Goal: Task Accomplishment & Management: Manage account settings

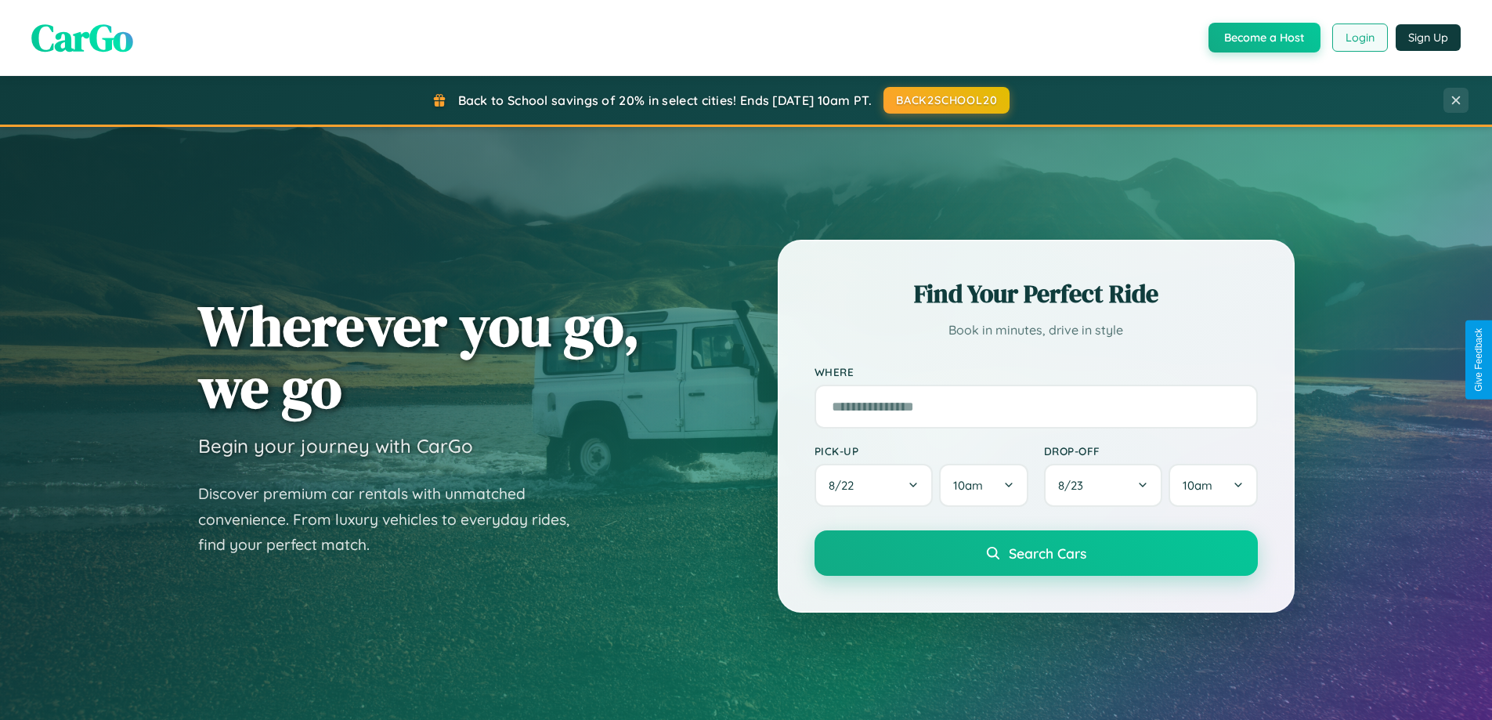
click at [1359, 38] on button "Login" at bounding box center [1361, 38] width 56 height 28
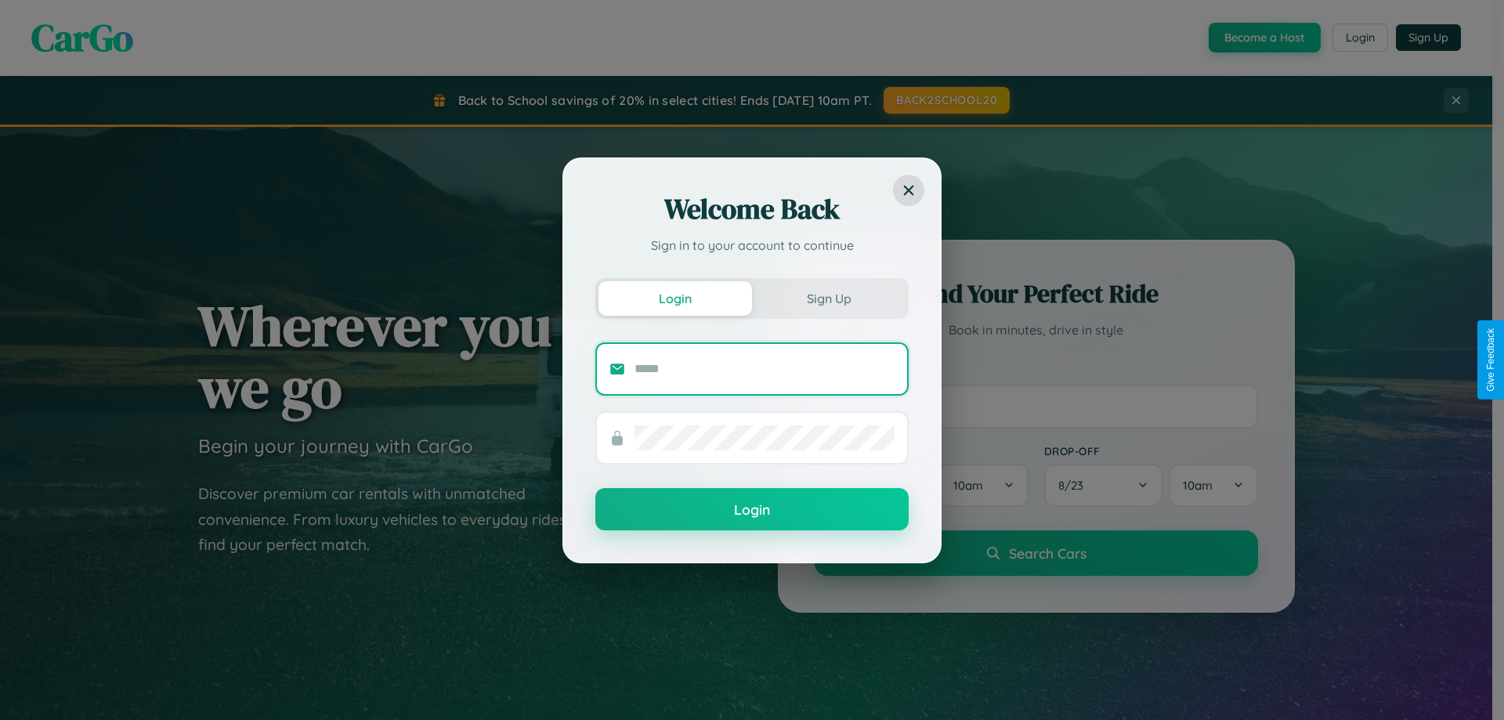
click at [765, 368] on input "text" at bounding box center [765, 368] width 260 height 25
type input "**********"
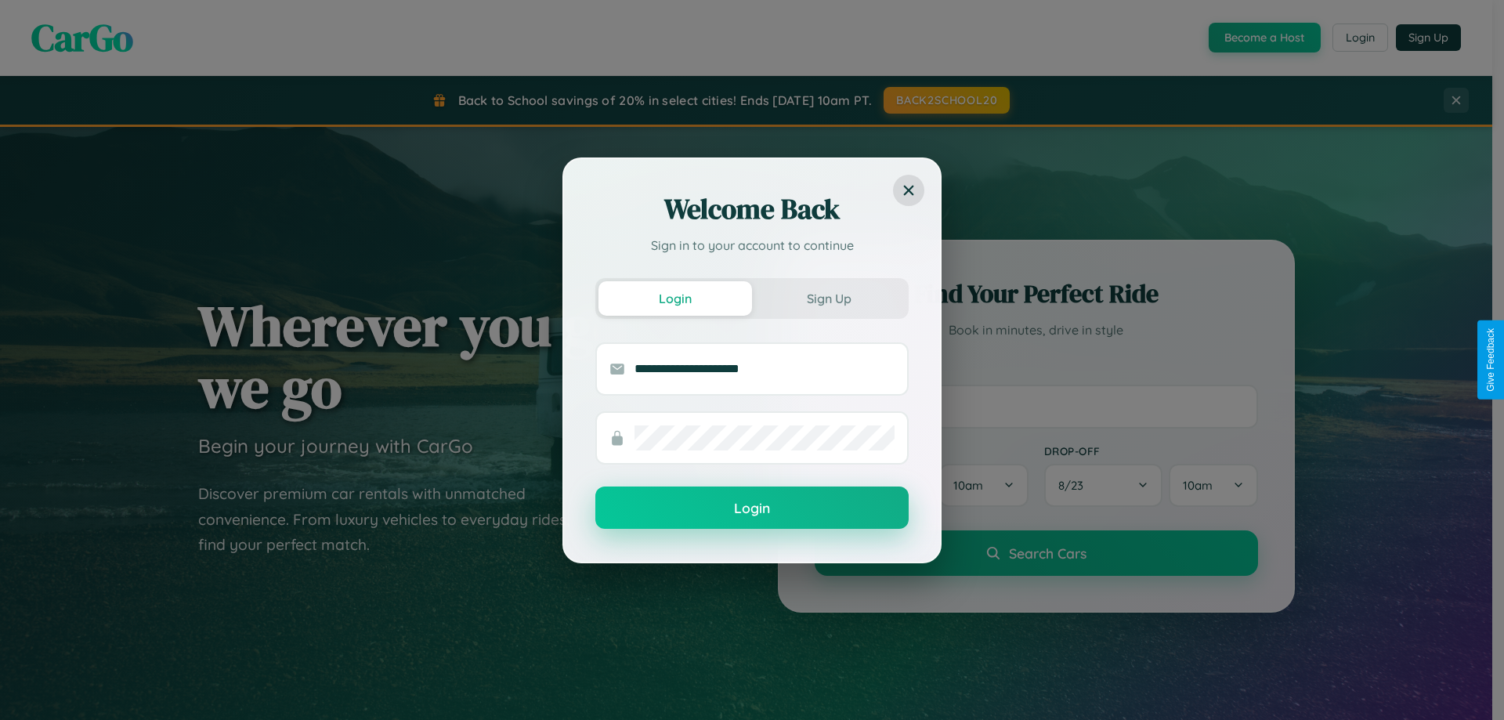
click at [752, 508] on button "Login" at bounding box center [751, 508] width 313 height 42
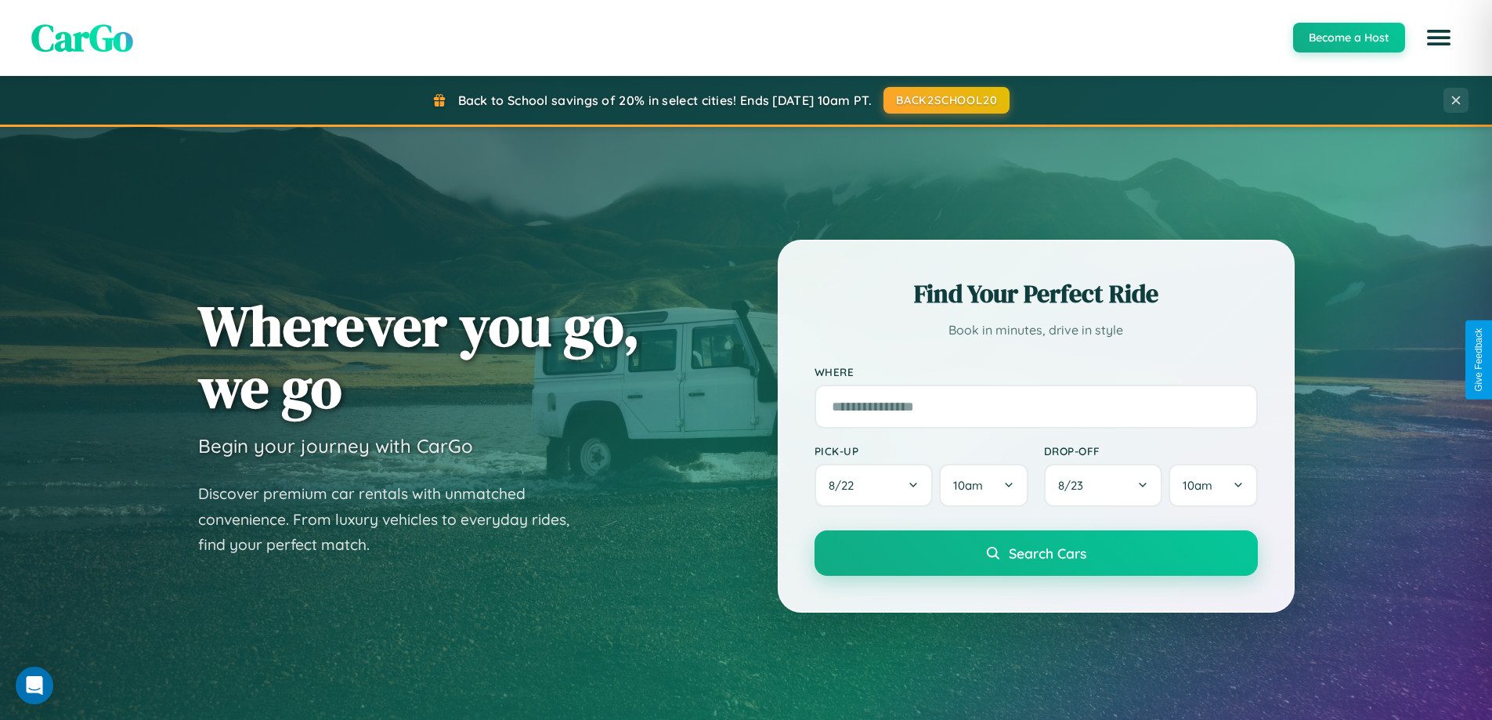
scroll to position [1078, 0]
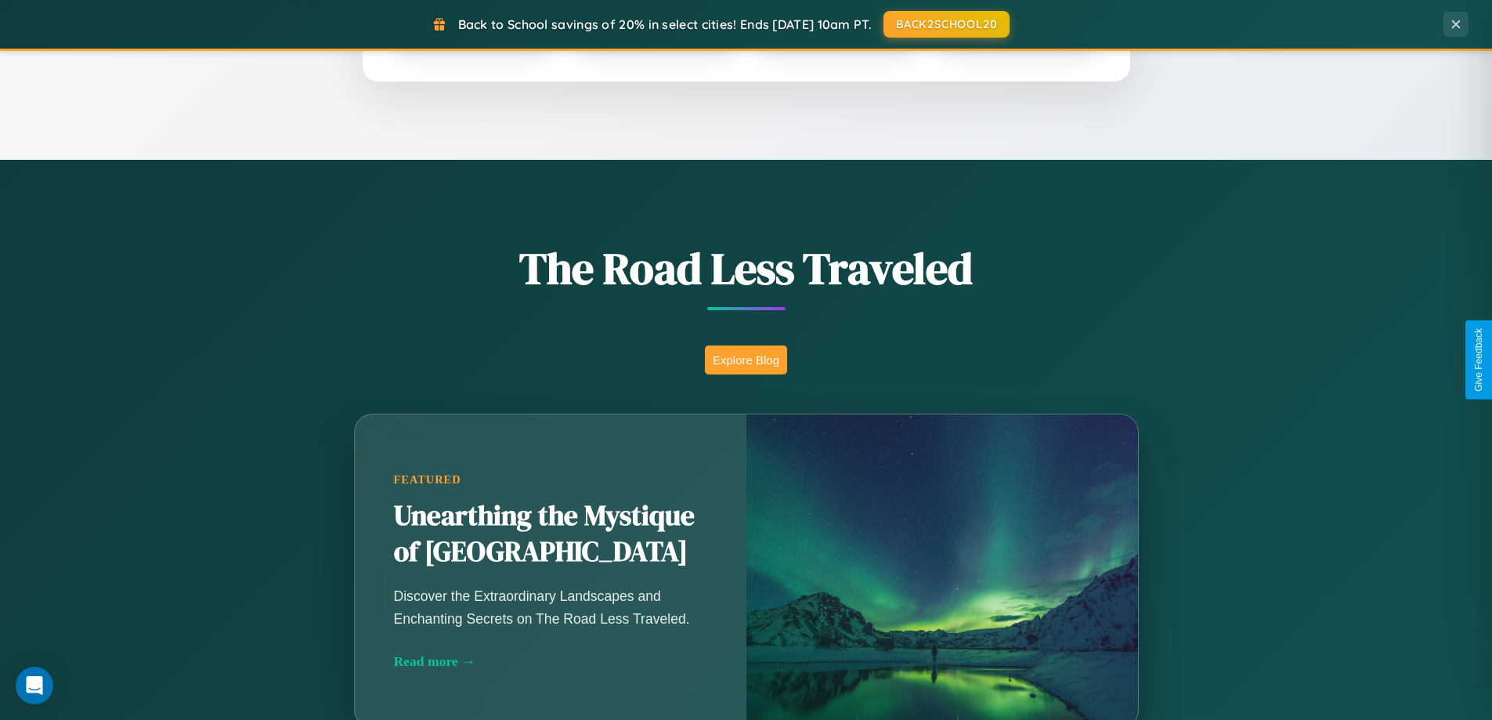
click at [746, 360] on button "Explore Blog" at bounding box center [746, 360] width 82 height 29
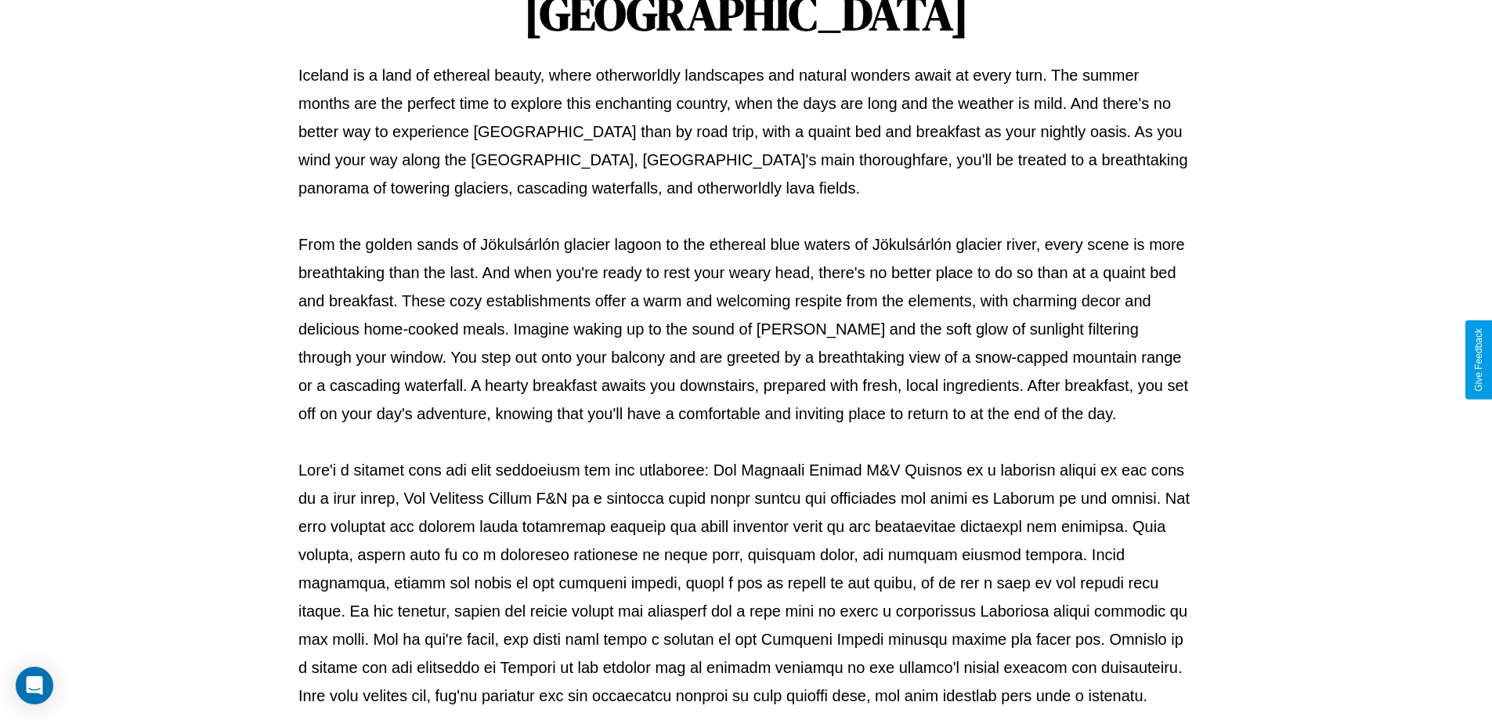
scroll to position [507, 0]
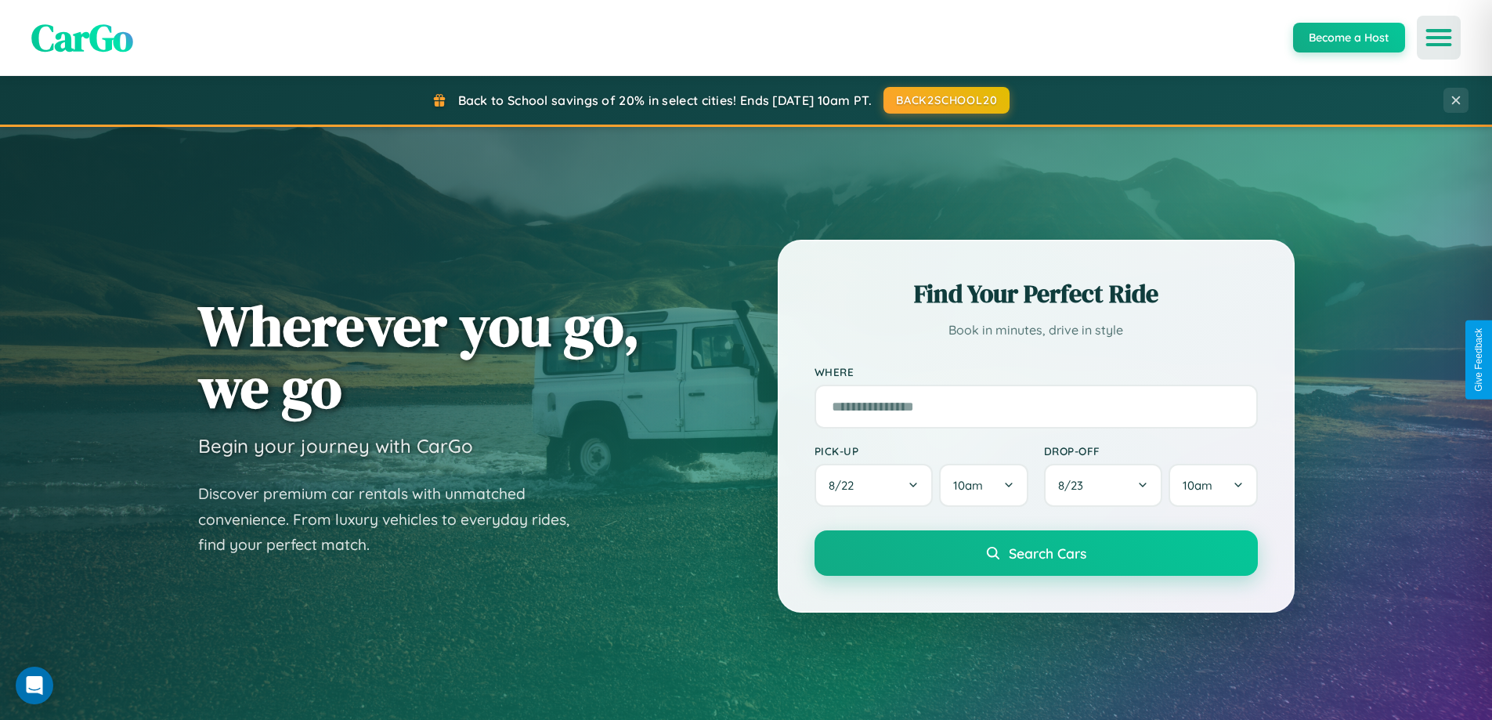
click at [1439, 38] on icon "Open menu" at bounding box center [1439, 38] width 23 height 14
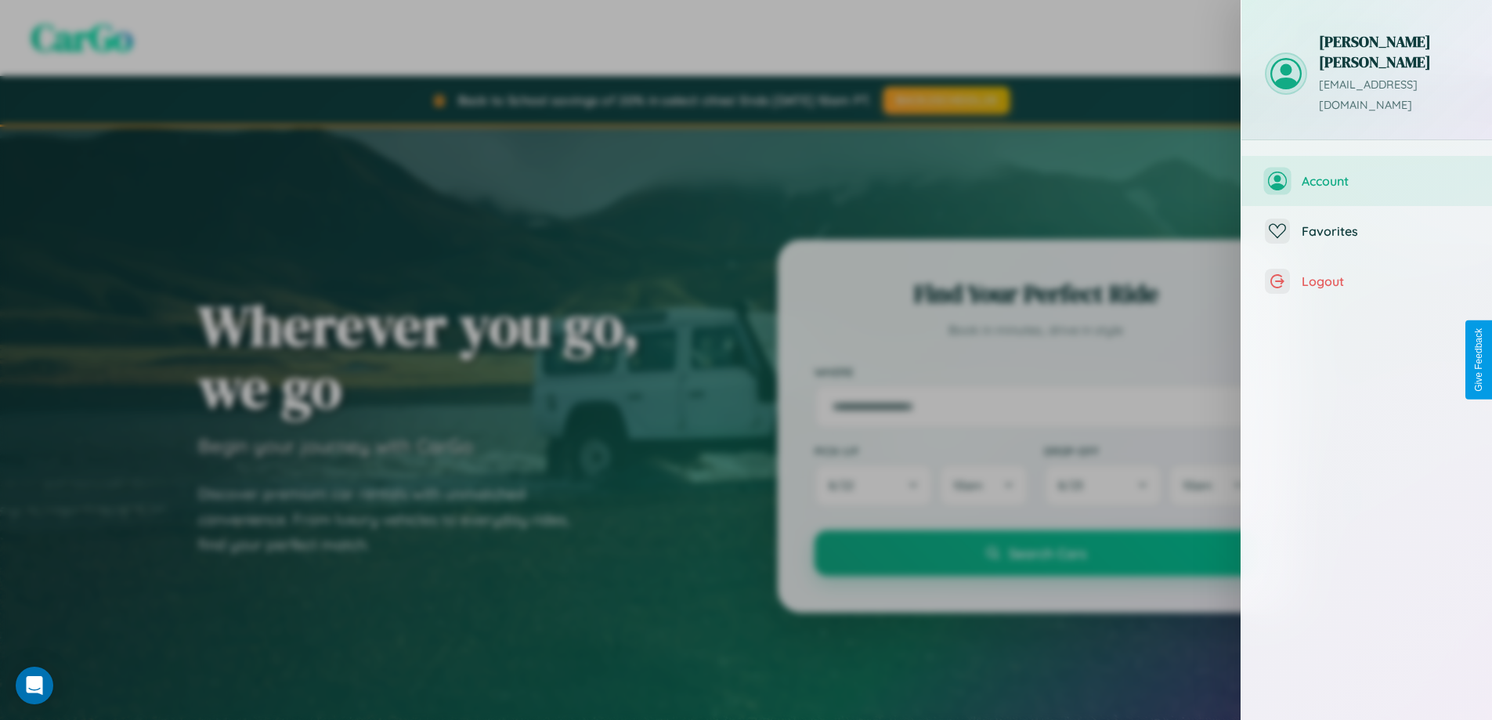
click at [1367, 173] on span "Account" at bounding box center [1385, 181] width 167 height 16
